Goal: Book appointment/travel/reservation

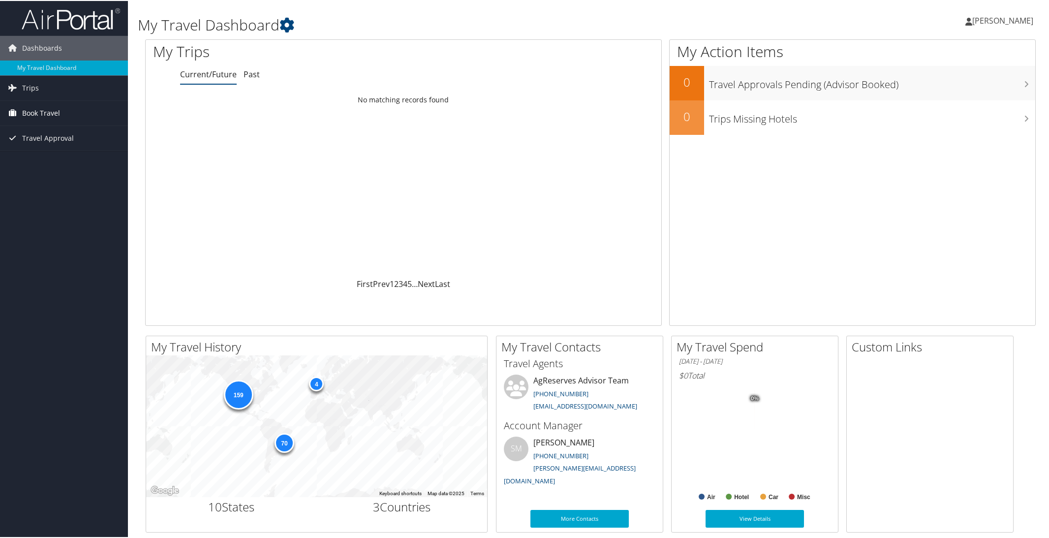
click at [50, 113] on span "Book Travel" at bounding box center [41, 112] width 38 height 25
